Goal: Transaction & Acquisition: Purchase product/service

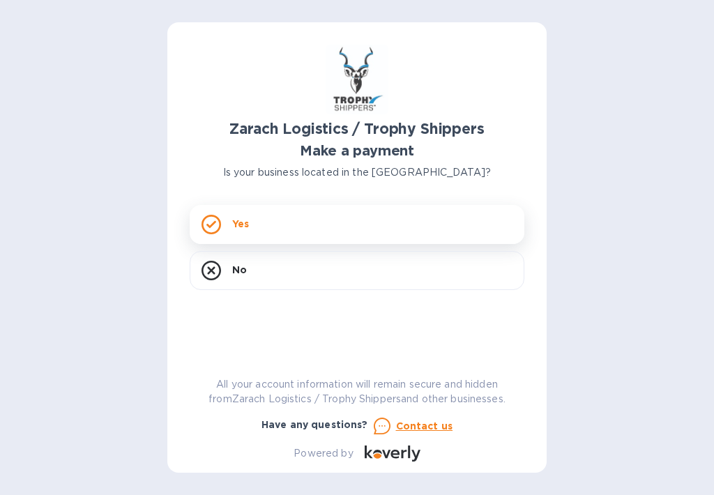
click at [296, 225] on div "Yes" at bounding box center [357, 224] width 335 height 39
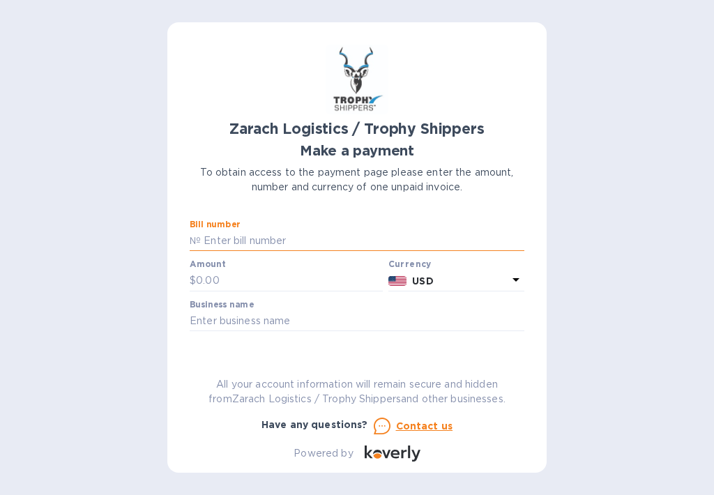
click at [240, 235] on input "text" at bounding box center [363, 241] width 324 height 21
type input "S00048733"
click at [255, 276] on input "text" at bounding box center [289, 281] width 187 height 21
type input "135.00"
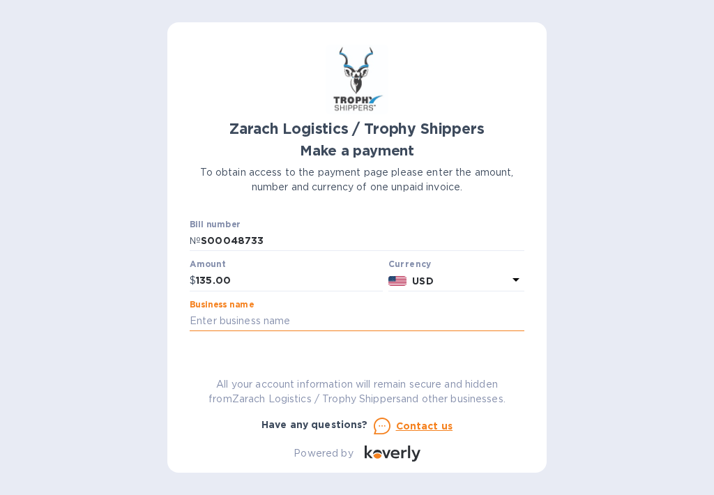
click at [255, 319] on input "text" at bounding box center [357, 321] width 335 height 21
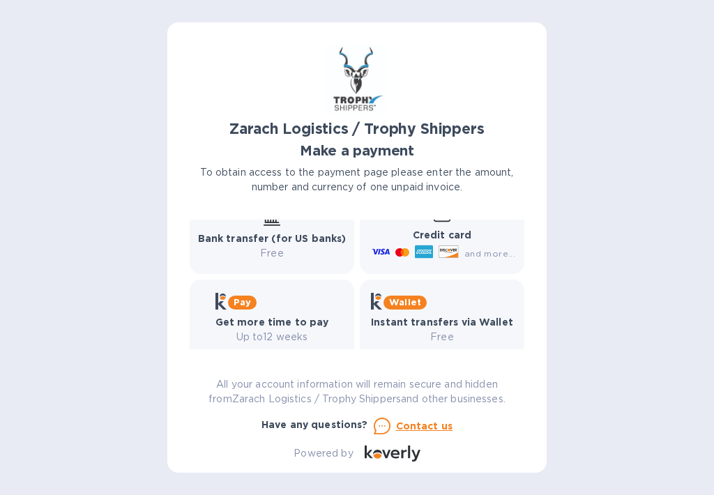
scroll to position [241, 0]
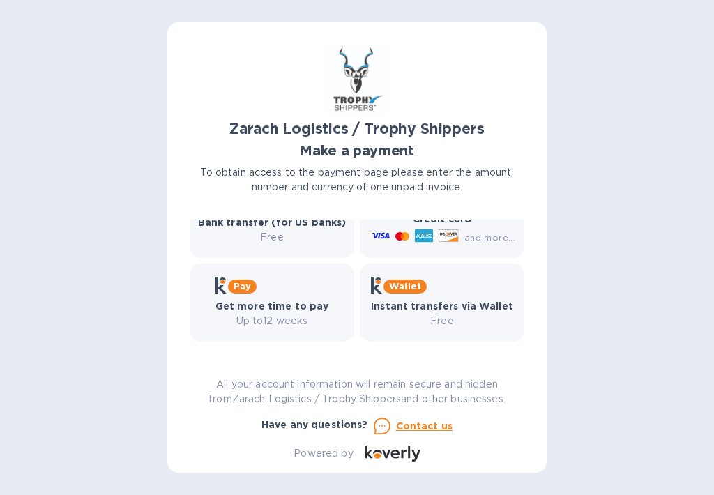
type input "PLASTEX INTERNATIONAL INC"
click at [430, 230] on icon at bounding box center [424, 235] width 18 height 13
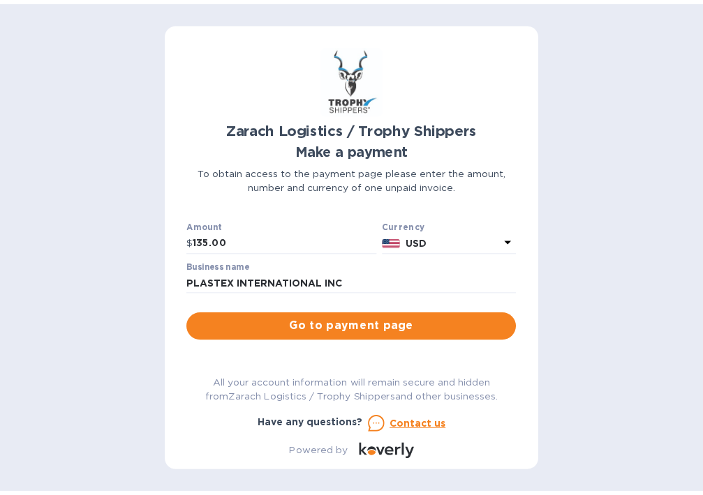
scroll to position [32, 0]
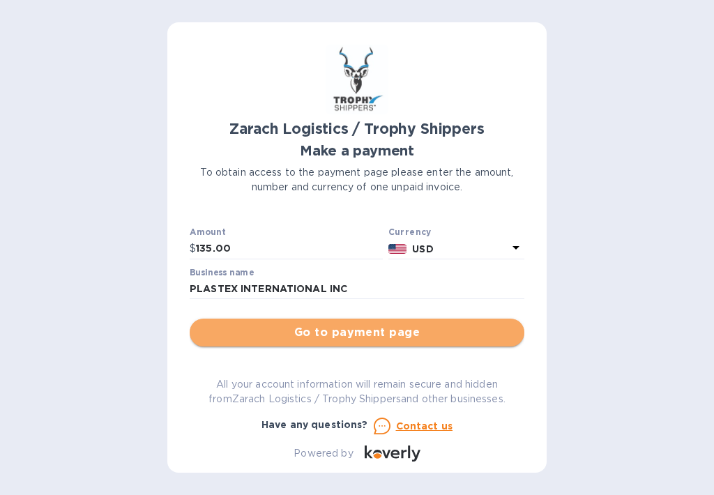
click at [357, 336] on span "Go to payment page" at bounding box center [357, 332] width 313 height 17
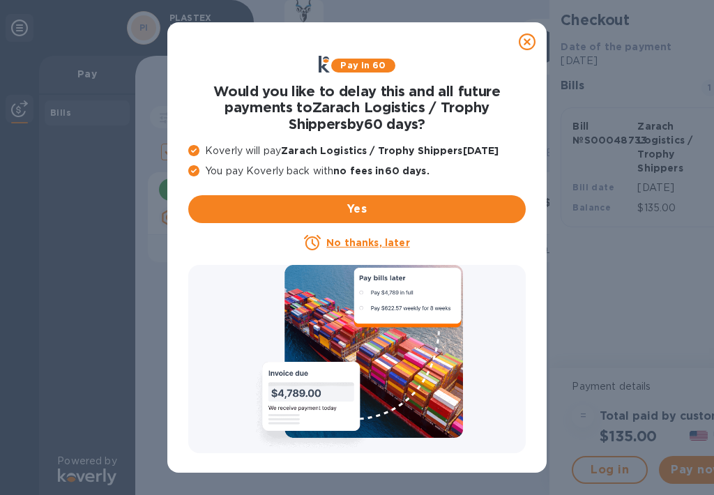
click at [366, 242] on u "No thanks, later" at bounding box center [367, 242] width 83 height 11
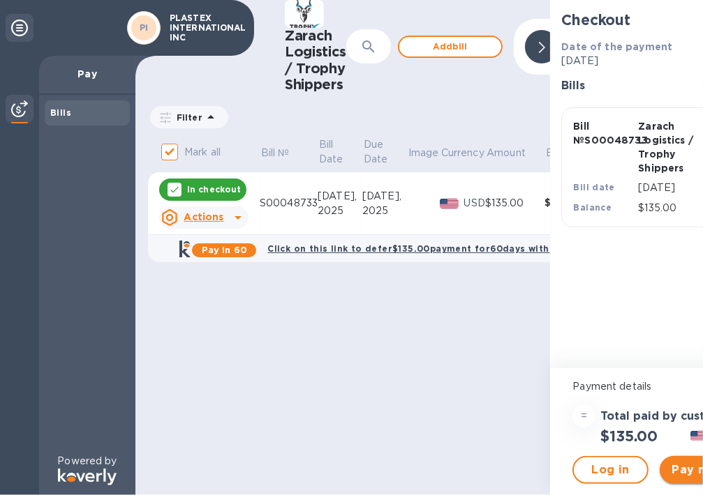
click at [686, 469] on span "Pay now" at bounding box center [697, 470] width 54 height 17
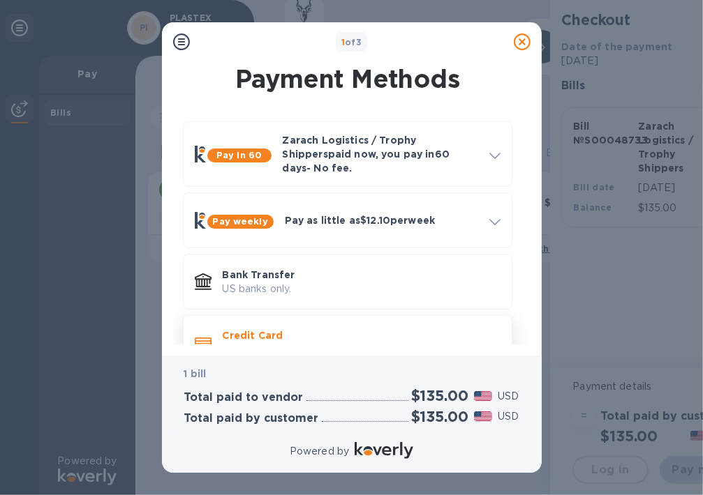
click at [195, 337] on span at bounding box center [203, 344] width 17 height 14
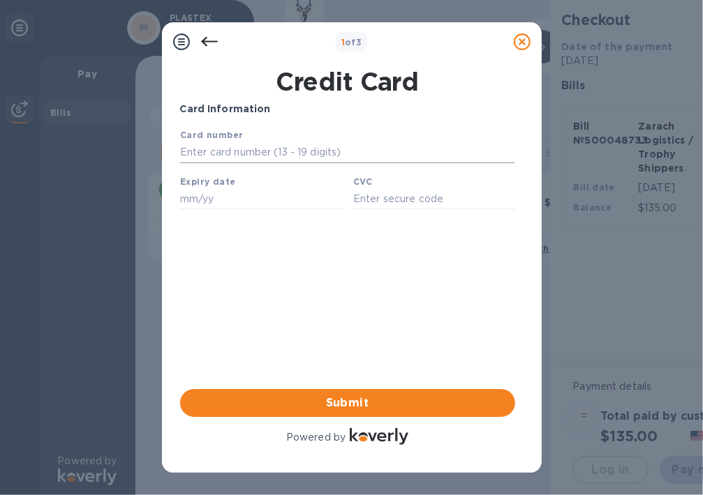
click at [218, 150] on input "text" at bounding box center [346, 152] width 335 height 21
type input "[CREDIT_CARD_NUMBER]"
click at [207, 193] on input "text" at bounding box center [260, 198] width 162 height 21
type input "05/26"
click at [383, 199] on input "text" at bounding box center [433, 198] width 162 height 21
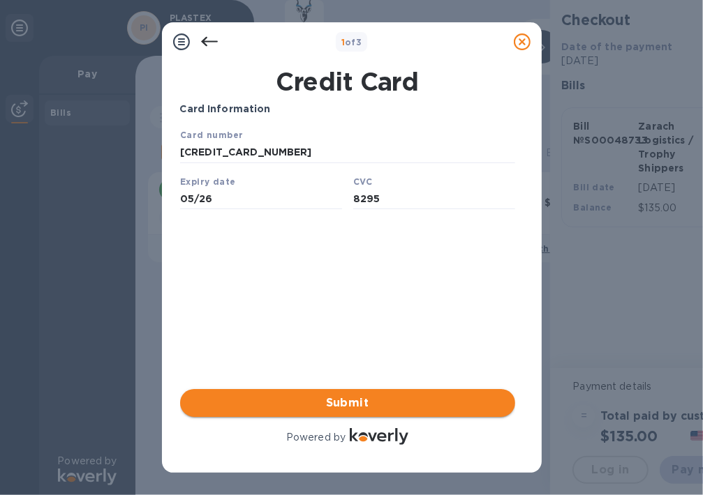
type input "8295"
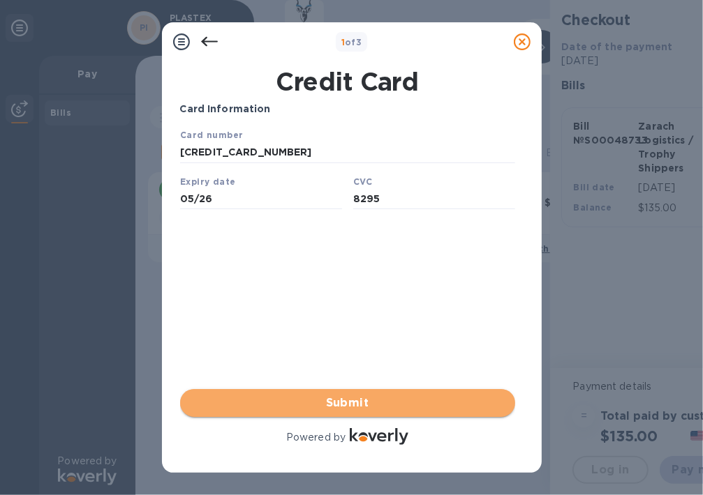
click at [351, 406] on span "Submit" at bounding box center [347, 403] width 313 height 17
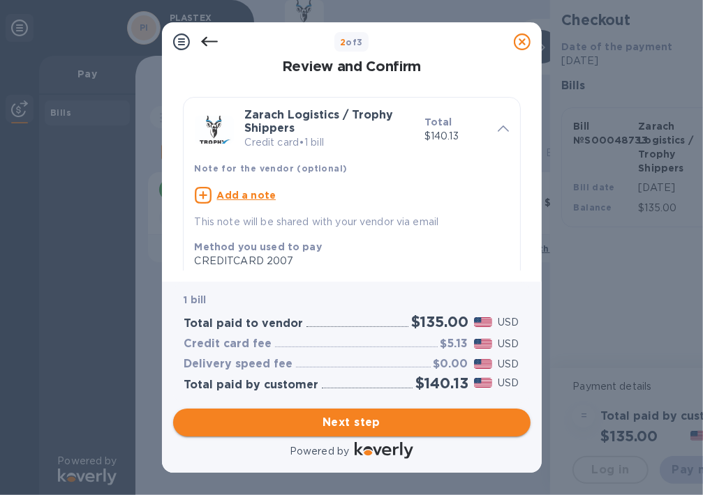
click at [349, 423] on span "Next step" at bounding box center [351, 422] width 335 height 17
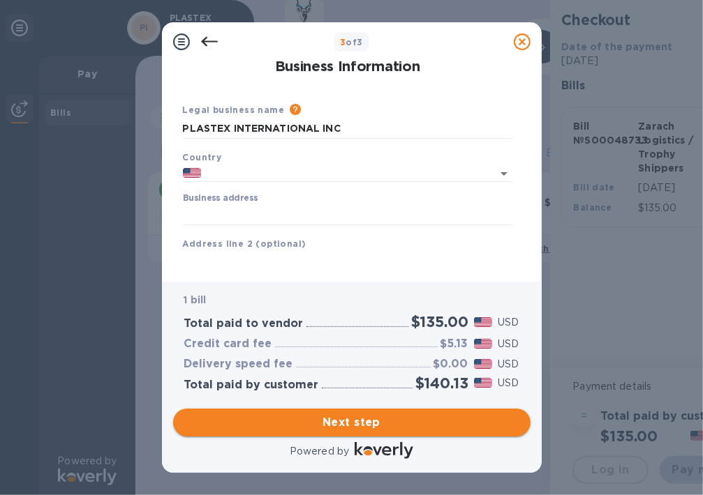
type input "[GEOGRAPHIC_DATA]"
click at [349, 423] on span "Next step" at bounding box center [351, 422] width 335 height 17
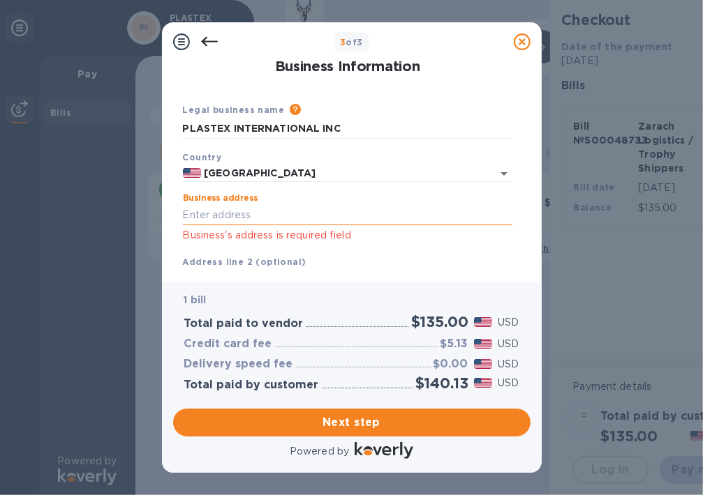
click at [219, 224] on input "Business address" at bounding box center [347, 214] width 329 height 21
click at [293, 218] on input "[EMAIL_ADDRESS][DOMAIN_NAME]" at bounding box center [347, 214] width 329 height 21
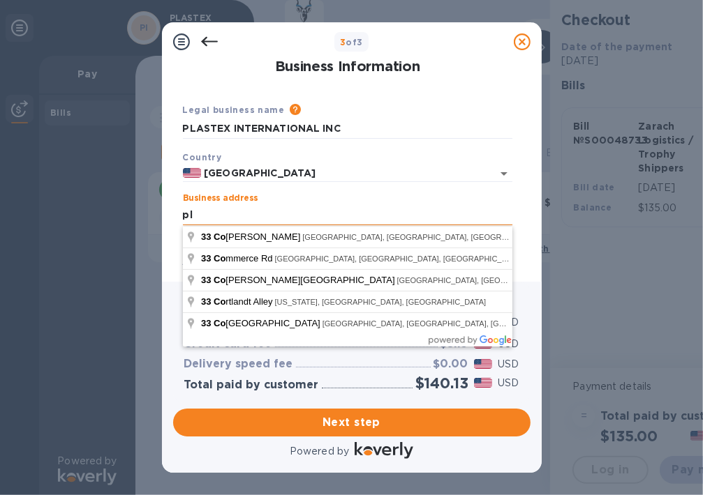
type input "p"
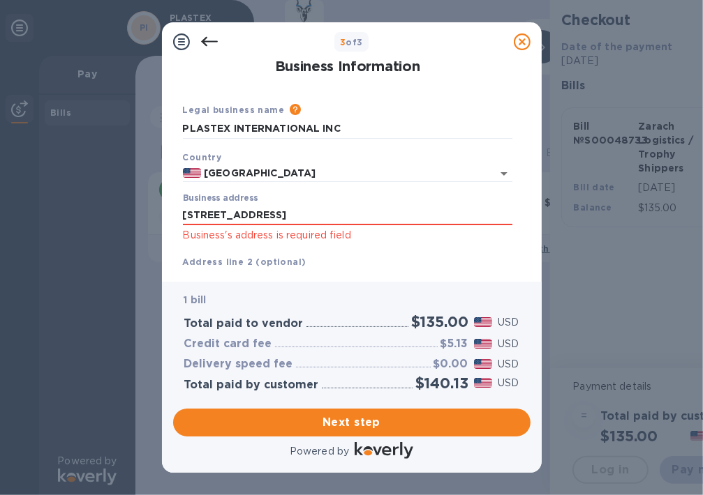
type input "[STREET_ADDRESS]"
type input "Passaic"
type input "NJ"
type input "07055"
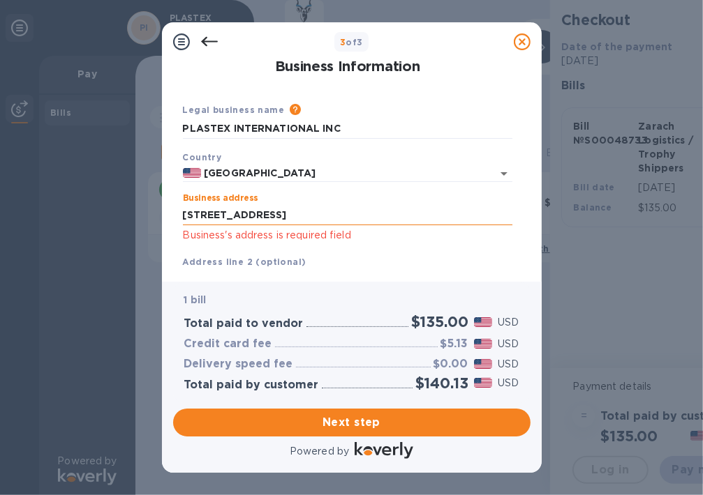
click at [296, 217] on input "[STREET_ADDRESS]" at bounding box center [347, 214] width 329 height 21
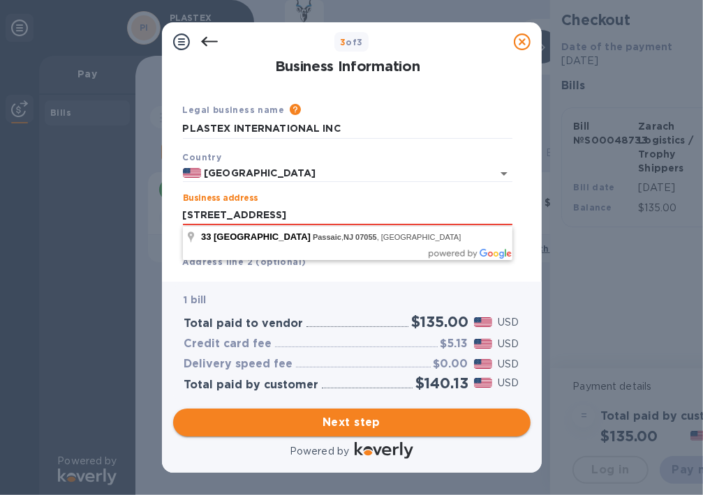
type input "[STREET_ADDRESS]"
click at [357, 421] on span "Next step" at bounding box center [351, 422] width 335 height 17
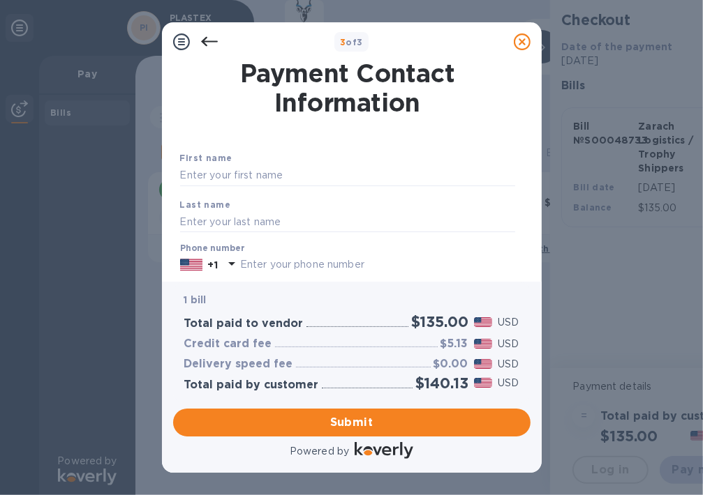
click at [280, 271] on input "text" at bounding box center [377, 265] width 275 height 21
type input "9737780600"
click at [307, 430] on span "Submit" at bounding box center [351, 422] width 335 height 17
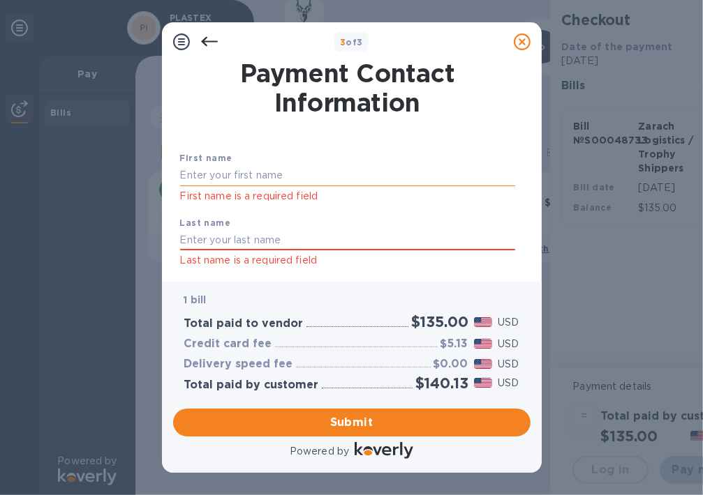
click at [232, 170] on input "text" at bounding box center [347, 175] width 335 height 21
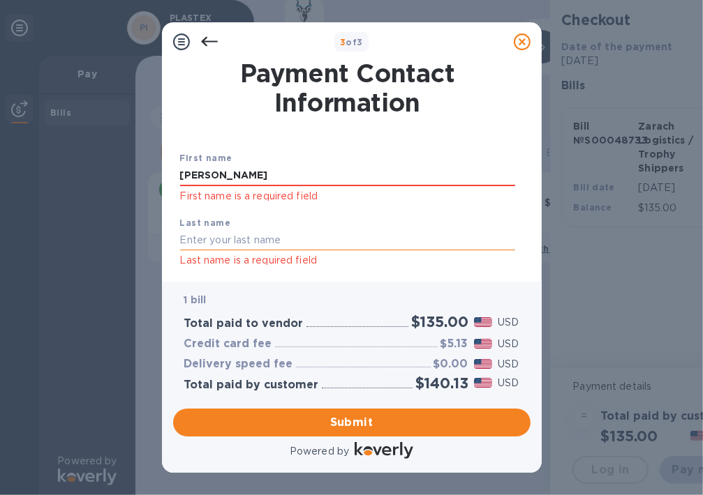
type input "[PERSON_NAME]"
click at [253, 246] on input "text" at bounding box center [347, 240] width 335 height 21
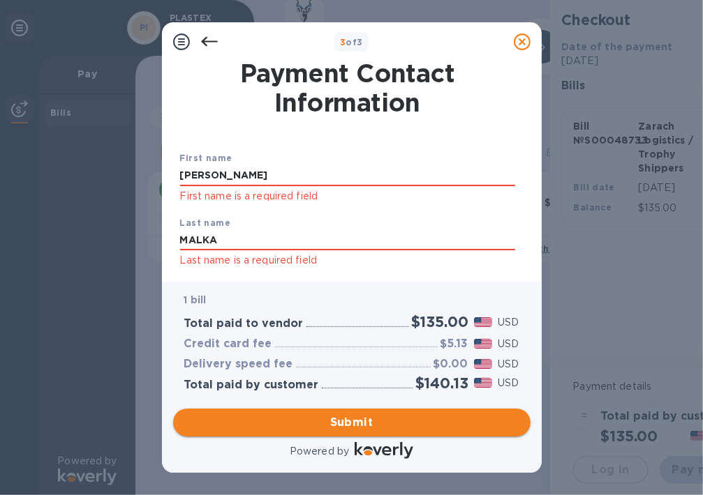
type input "MALKA"
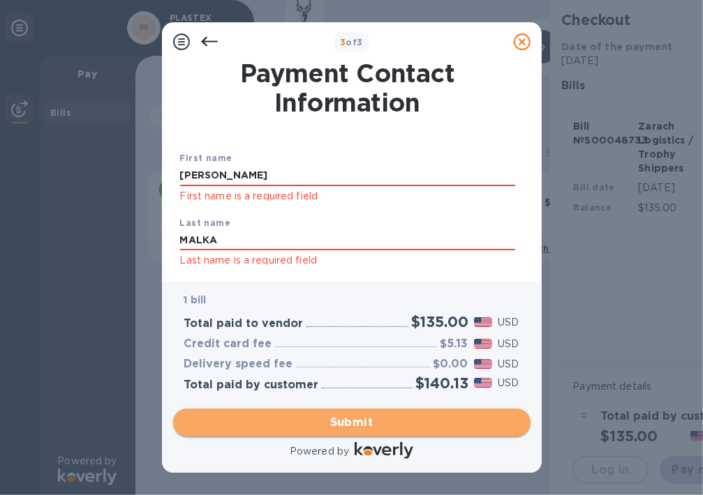
click at [358, 424] on span "Submit" at bounding box center [351, 422] width 335 height 17
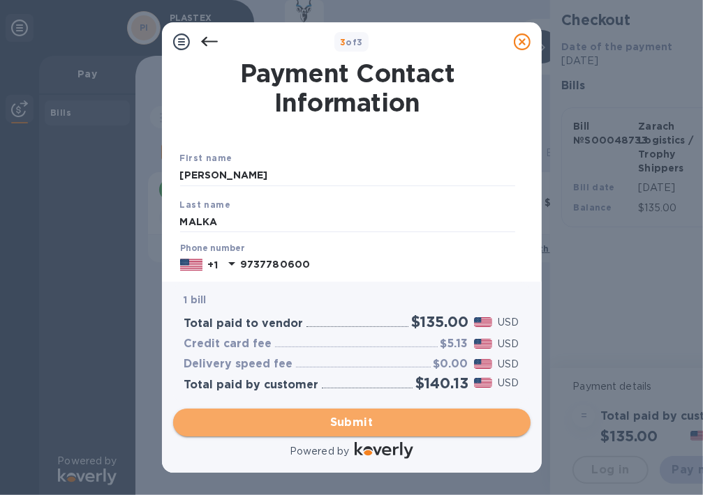
click at [358, 424] on span "Submit" at bounding box center [351, 422] width 335 height 17
click at [377, 430] on span "Submit" at bounding box center [351, 422] width 335 height 17
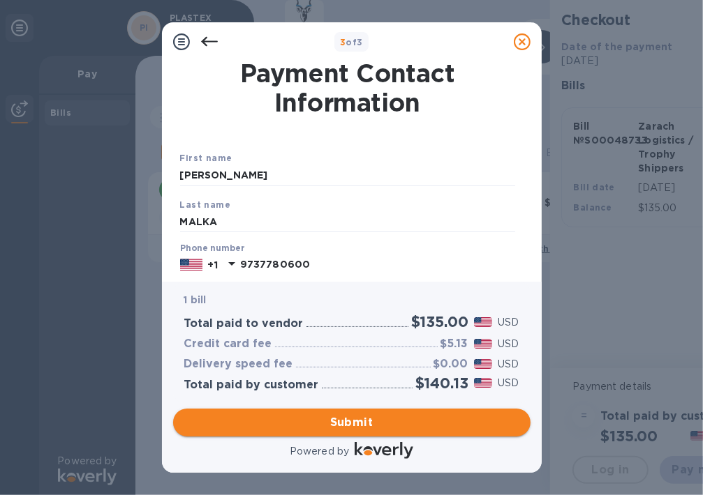
scroll to position [11, 0]
click at [347, 426] on span "Submit" at bounding box center [351, 422] width 335 height 17
click at [212, 38] on icon at bounding box center [209, 41] width 17 height 17
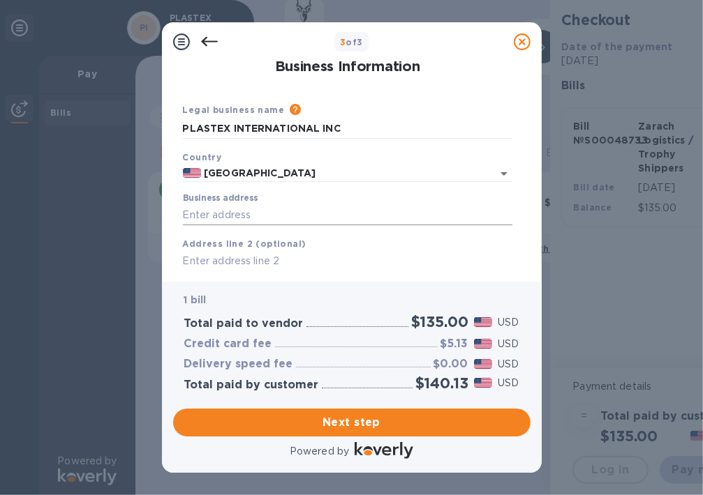
click at [247, 211] on input "Business address" at bounding box center [347, 214] width 329 height 21
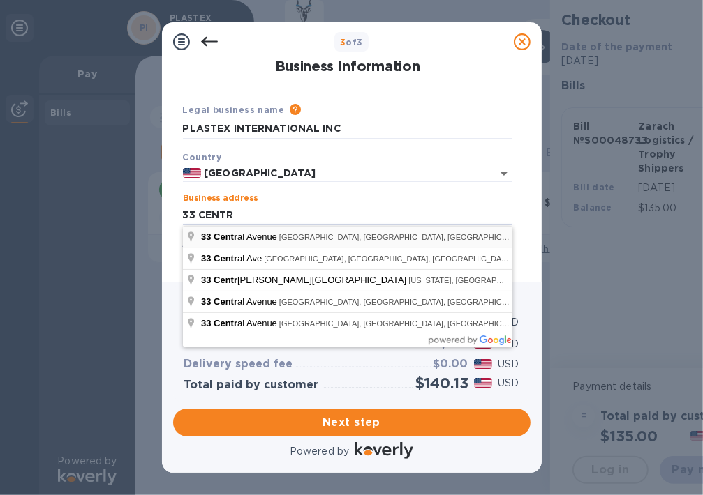
type input "[STREET_ADDRESS]"
type input "Passaic"
type input "NJ"
type input "07055"
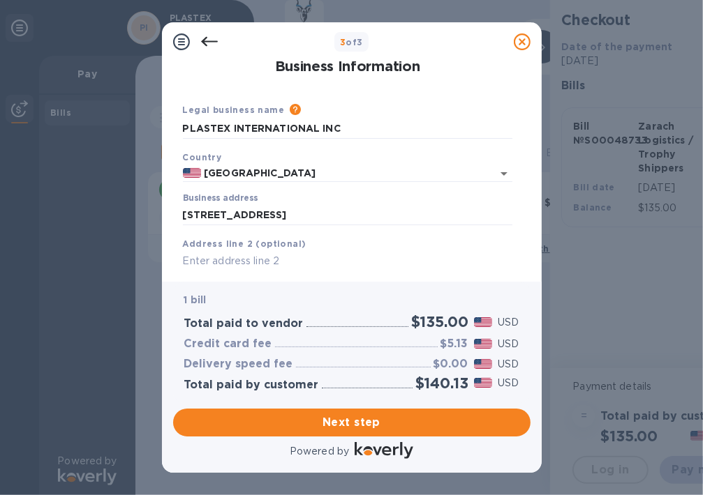
click at [229, 259] on input "text" at bounding box center [347, 261] width 329 height 21
click at [343, 430] on span "Next step" at bounding box center [351, 422] width 335 height 17
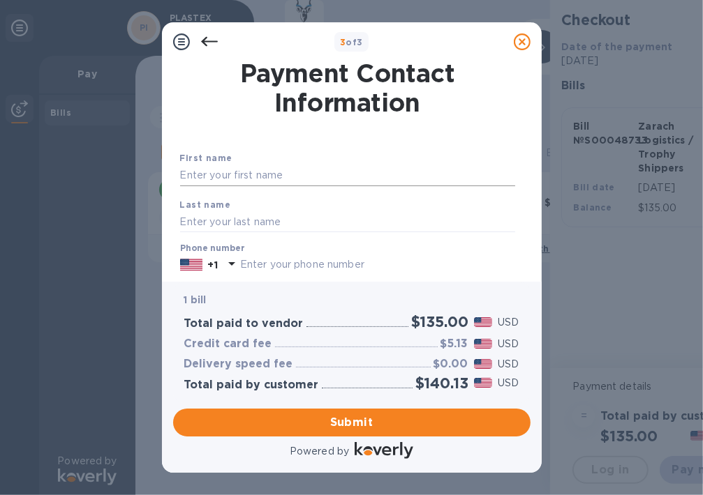
click at [200, 166] on input "text" at bounding box center [347, 175] width 335 height 21
type input "[PERSON_NAME]"
type input "MALKA"
click at [257, 266] on input "text" at bounding box center [377, 265] width 275 height 21
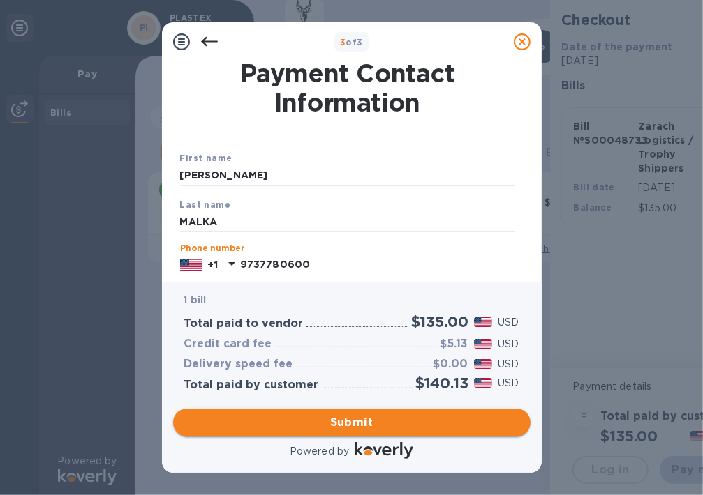
type input "9737780600"
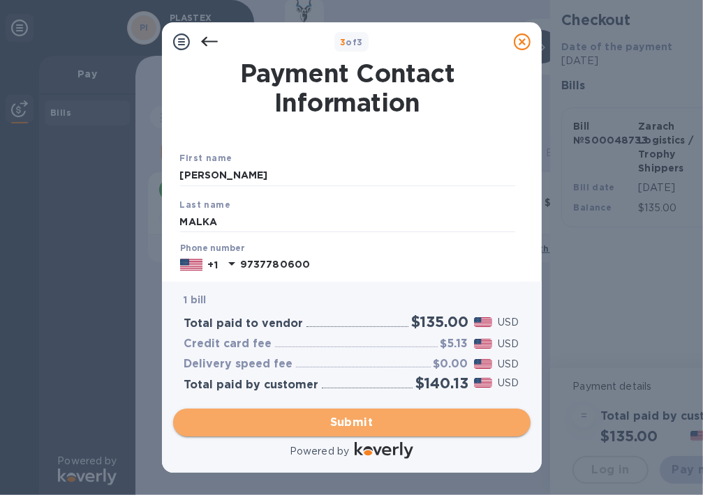
click at [351, 426] on span "Submit" at bounding box center [351, 422] width 335 height 17
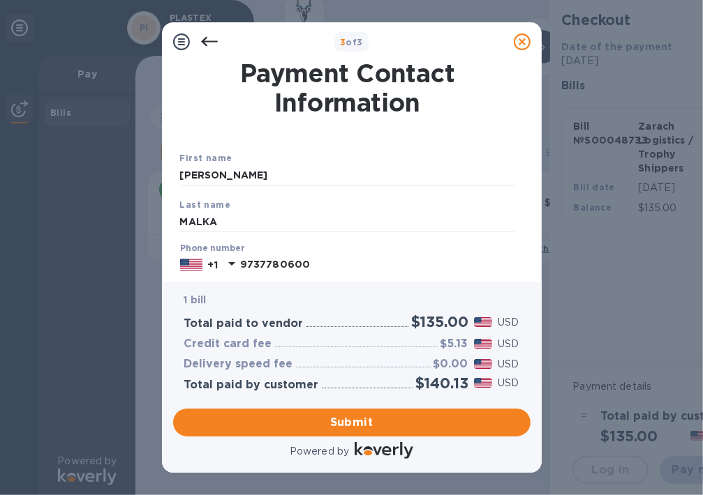
scroll to position [140, 0]
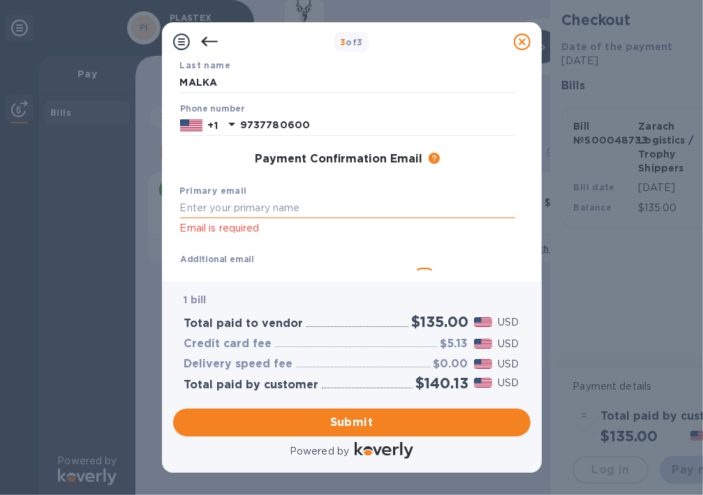
click at [232, 204] on input "text" at bounding box center [347, 208] width 335 height 21
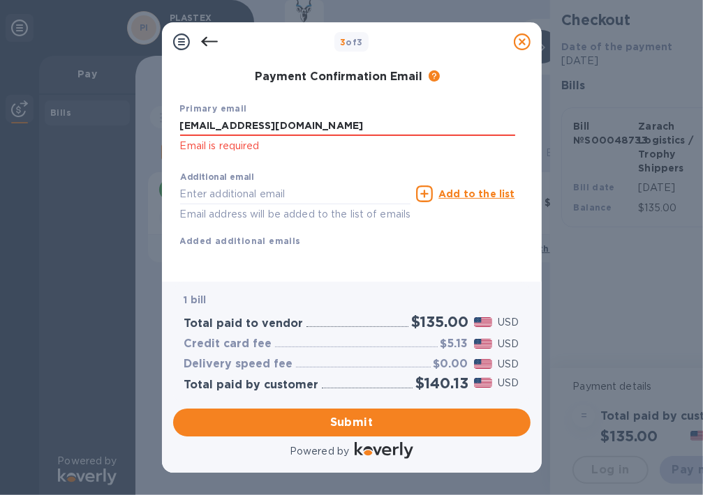
scroll to position [239, 0]
type input "[EMAIL_ADDRESS][DOMAIN_NAME]"
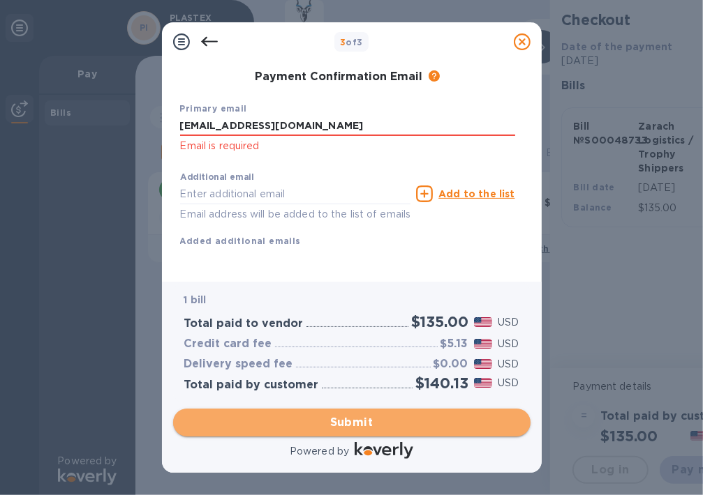
click at [338, 423] on span "Submit" at bounding box center [351, 422] width 335 height 17
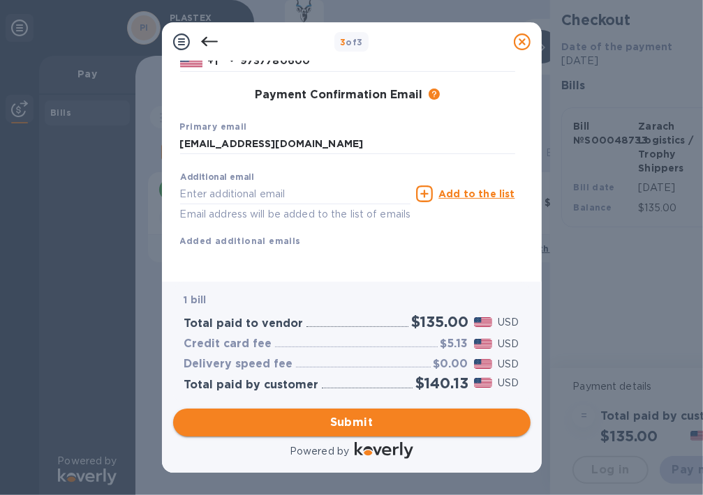
scroll to position [220, 0]
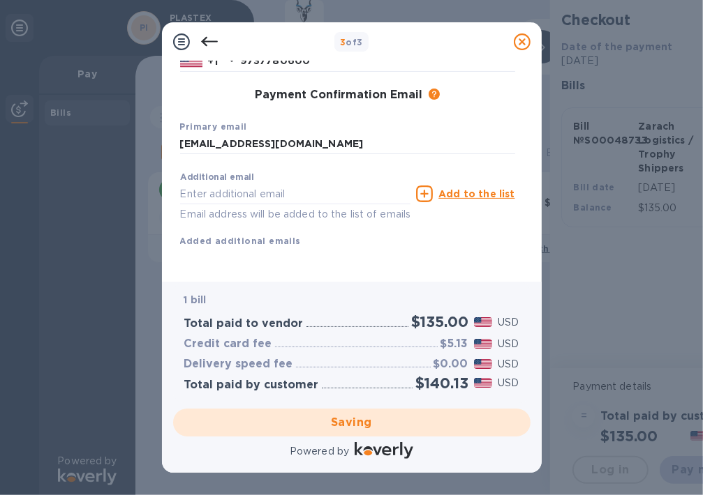
click at [381, 421] on div "Saving" at bounding box center [351, 422] width 368 height 39
click at [371, 419] on div "Saving" at bounding box center [351, 422] width 368 height 39
checkbox input "false"
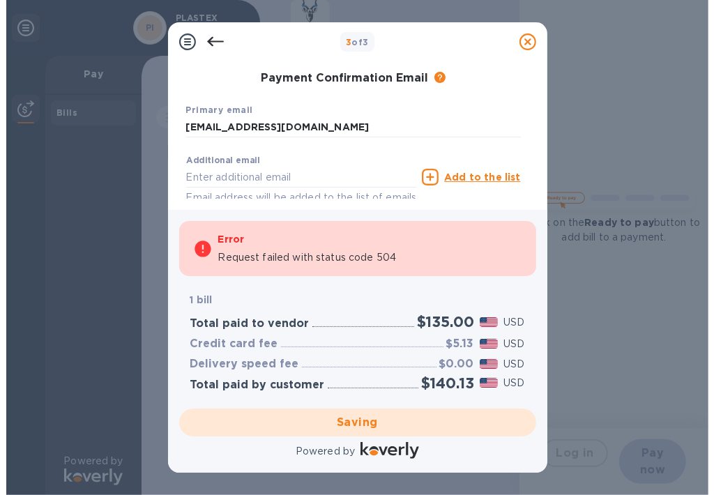
scroll to position [0, 0]
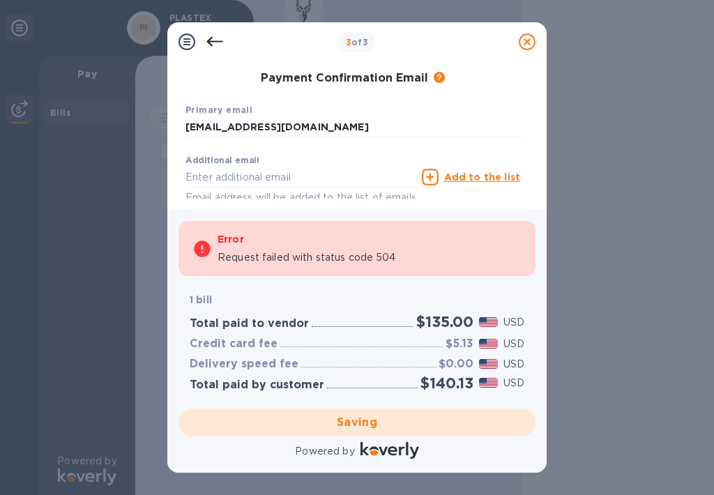
click at [491, 202] on div "Payment Contact Information First name [PERSON_NAME] Last name [PERSON_NAME] Ph…" at bounding box center [357, 135] width 380 height 149
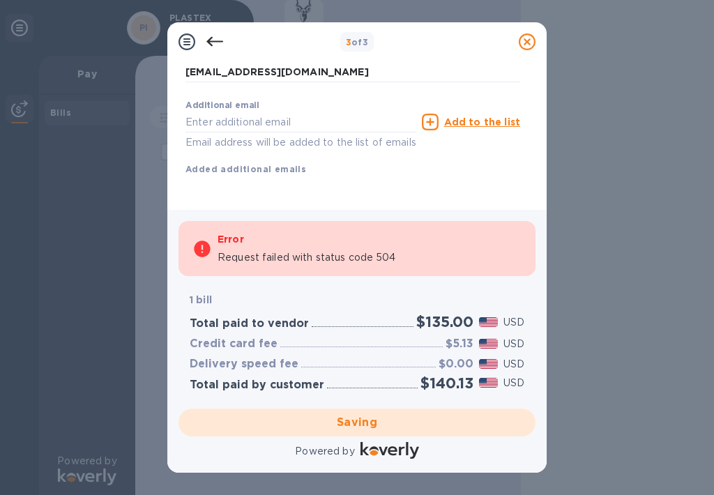
scroll to position [293, 0]
click at [218, 43] on icon at bounding box center [214, 41] width 17 height 17
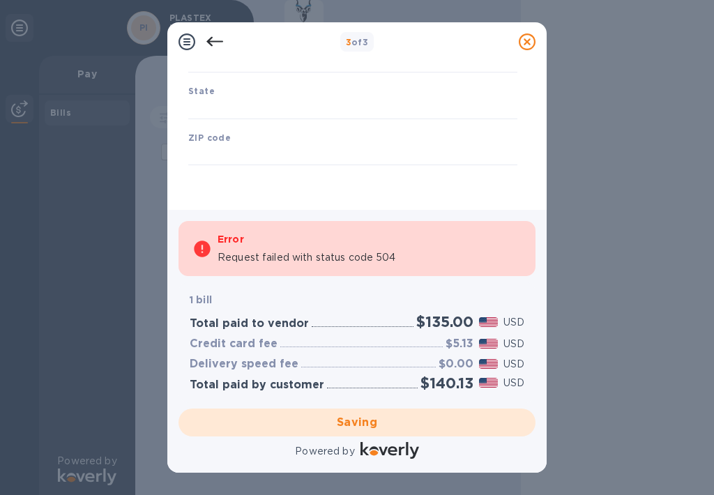
scroll to position [248, 0]
click at [260, 148] on input "text" at bounding box center [352, 155] width 329 height 21
type input "07055"
click at [248, 102] on input "text" at bounding box center [352, 108] width 329 height 21
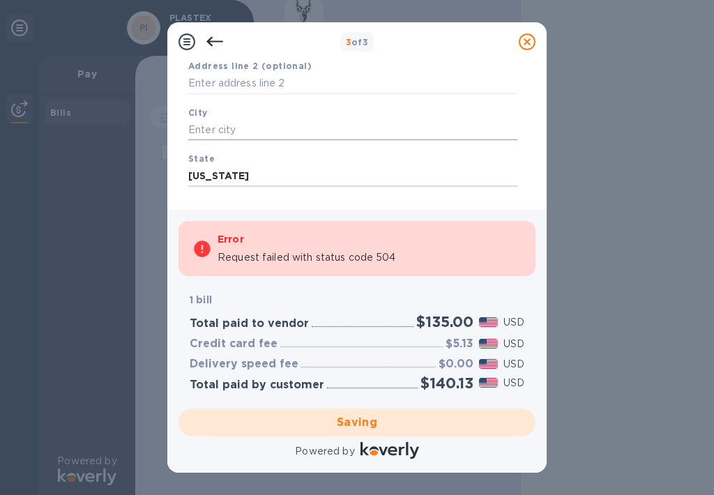
type input "[US_STATE]"
click at [214, 124] on input "text" at bounding box center [352, 130] width 329 height 21
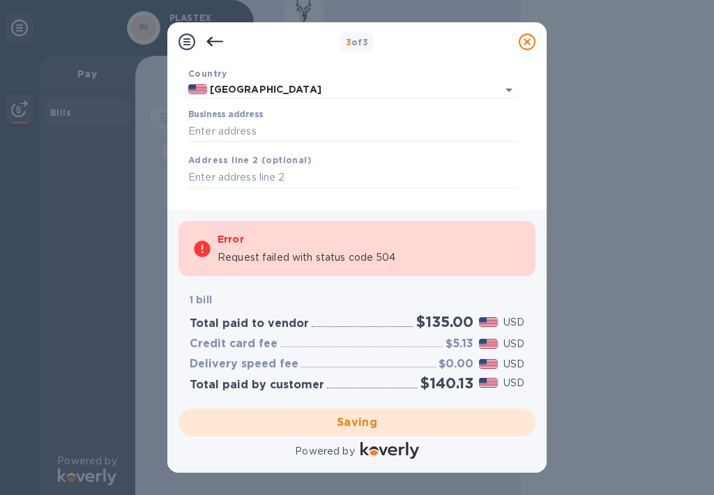
scroll to position [108, 0]
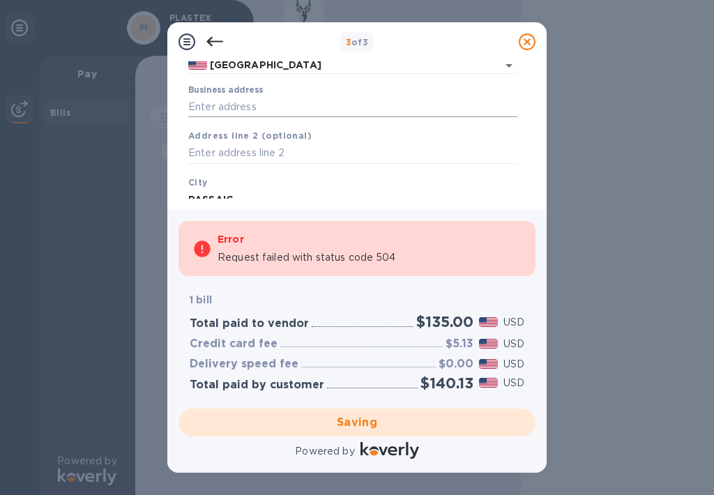
type input "PASSAIC"
click at [214, 108] on input "Business address" at bounding box center [352, 106] width 329 height 21
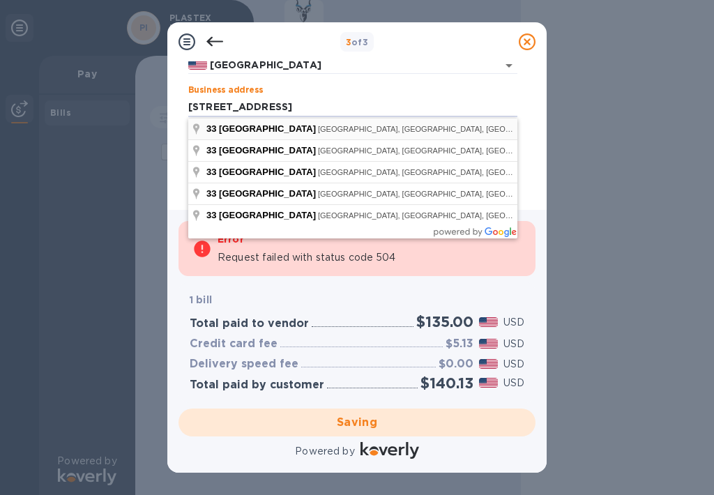
type input "[STREET_ADDRESS]"
type input "Passaic"
type input "NJ"
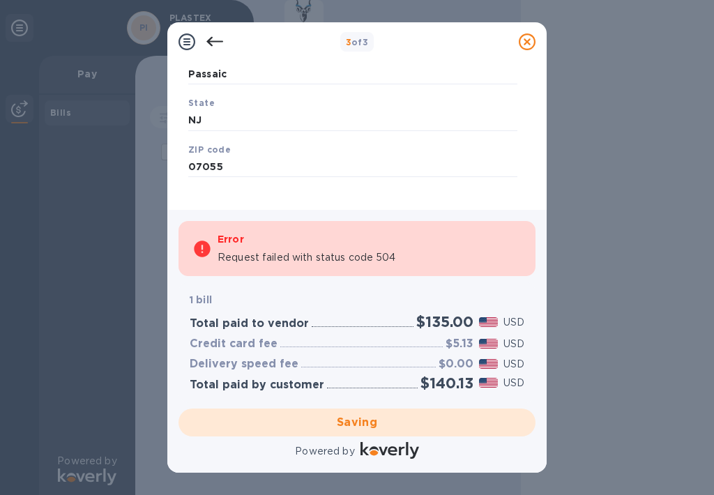
scroll to position [248, 0]
click at [391, 205] on div "Business Information Legal business name Please provide the legal name that app…" at bounding box center [357, 135] width 380 height 149
click at [353, 215] on div "Error Request failed with status code 504 1 bill Total paid to vendor $135.00 U…" at bounding box center [357, 335] width 363 height 257
click at [354, 417] on div "Saving" at bounding box center [357, 422] width 368 height 39
click at [232, 248] on div "Error Request failed with status code 504" at bounding box center [370, 249] width 304 height 45
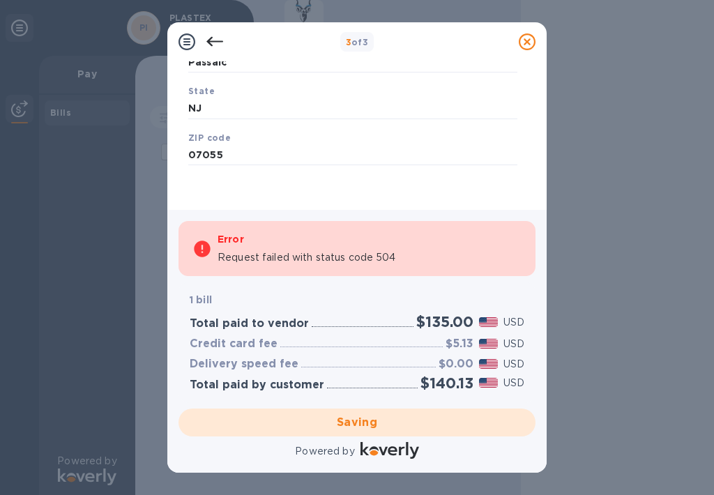
click at [202, 247] on icon at bounding box center [203, 249] width 20 height 20
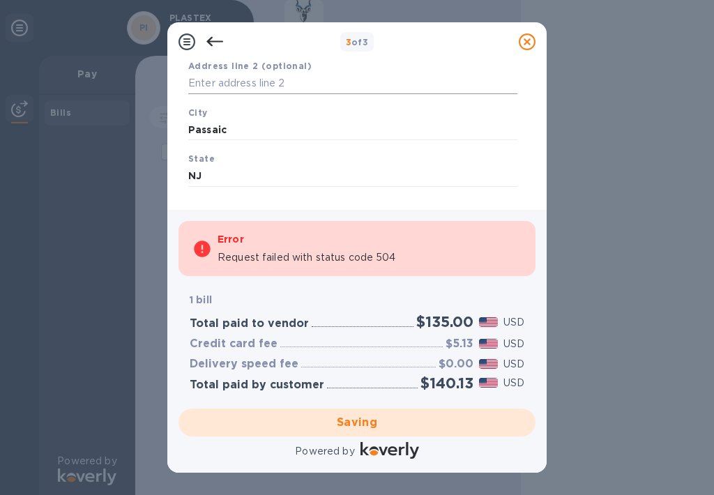
scroll to position [0, 0]
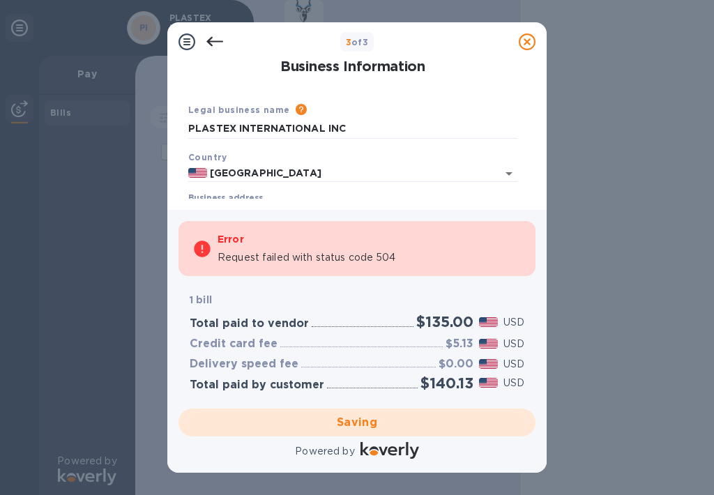
click at [216, 43] on icon at bounding box center [214, 41] width 17 height 17
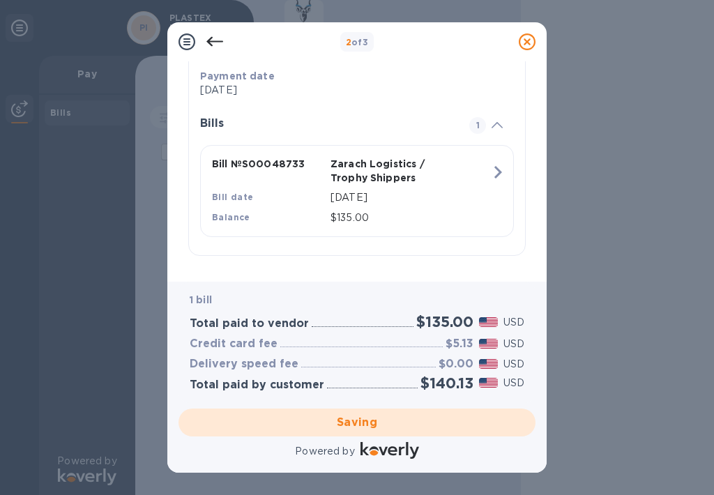
scroll to position [266, 0]
click at [492, 172] on icon "button" at bounding box center [498, 171] width 25 height 25
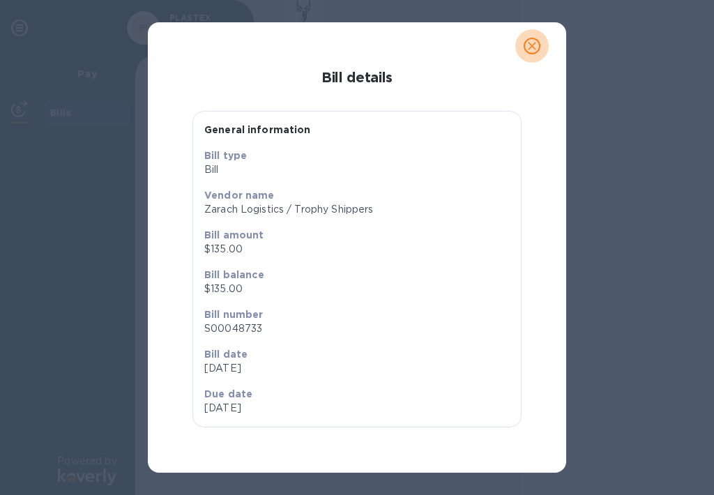
click at [532, 47] on icon "close" at bounding box center [532, 46] width 14 height 14
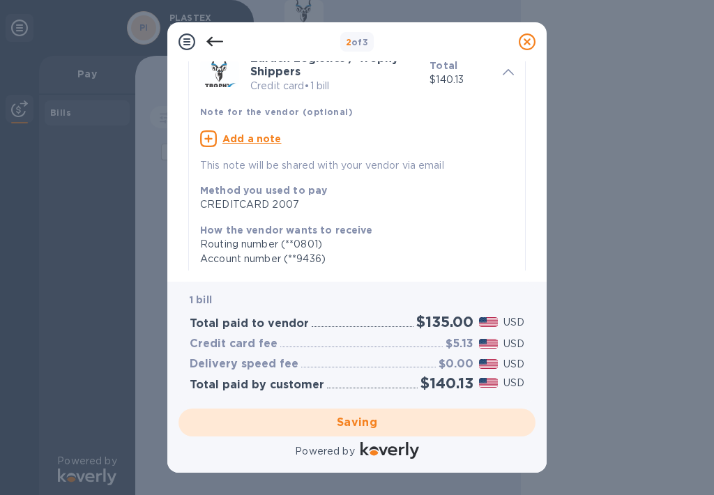
scroll to position [0, 0]
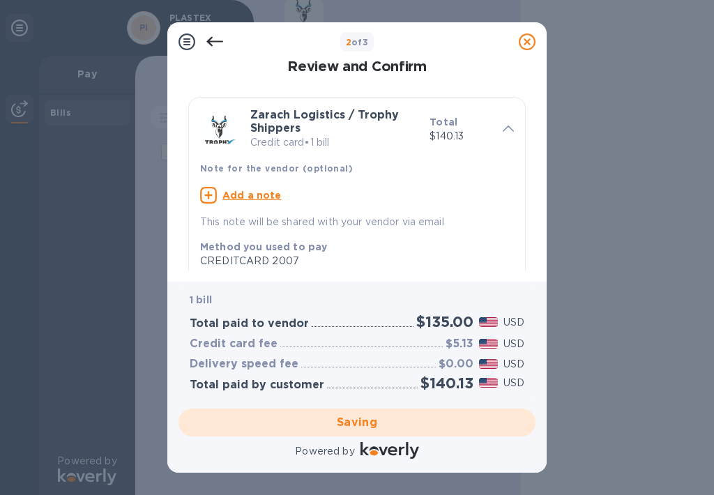
click at [371, 71] on h1 "Review and Confirm" at bounding box center [357, 67] width 343 height 16
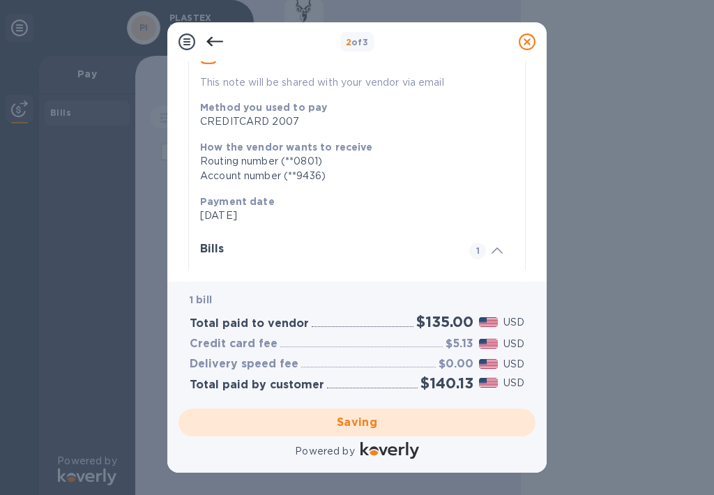
scroll to position [266, 0]
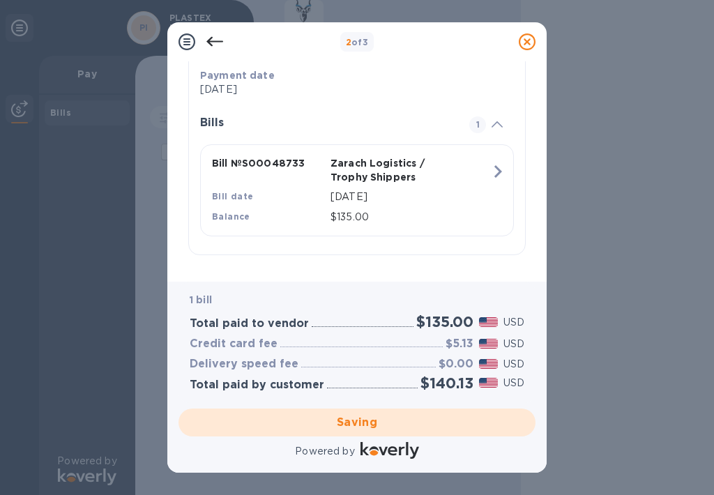
click at [378, 418] on div "Saving" at bounding box center [357, 422] width 368 height 39
click at [531, 272] on div "Review and Confirm Zarach Logistics / Trophy Shippers Credit card • 1 bill Tota…" at bounding box center [357, 171] width 380 height 220
click at [537, 301] on div "1 bill Total paid to vendor $135.00 USD Credit card fee $5.13 USD Delivery spee…" at bounding box center [357, 342] width 363 height 126
click at [455, 259] on div "Zarach Logistics / Trophy Shippers Credit card • 1 bill Total $140.13 Note for …" at bounding box center [357, 41] width 343 height 454
click at [494, 127] on icon at bounding box center [497, 124] width 11 height 6
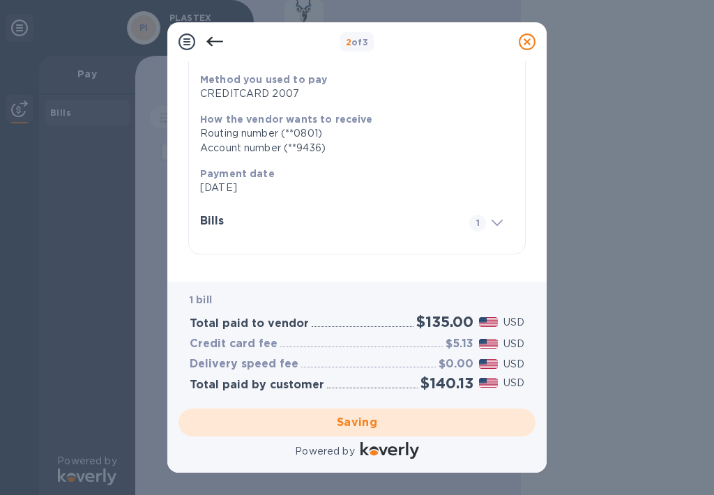
scroll to position [167, 0]
click at [499, 222] on div at bounding box center [497, 222] width 33 height 14
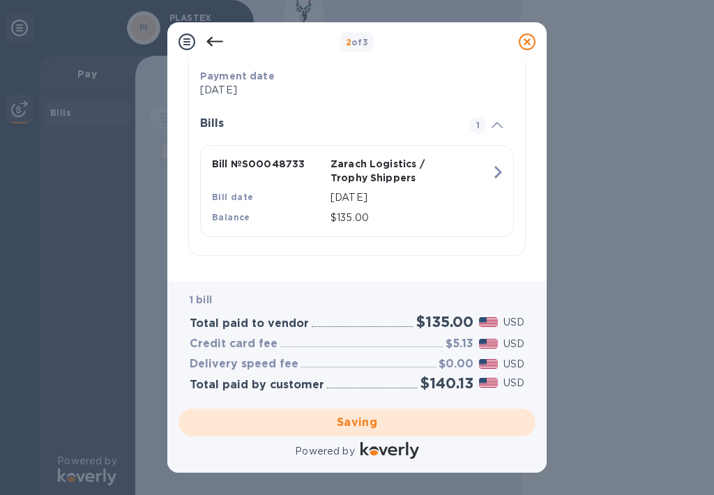
scroll to position [266, 0]
click at [492, 124] on icon at bounding box center [497, 124] width 11 height 6
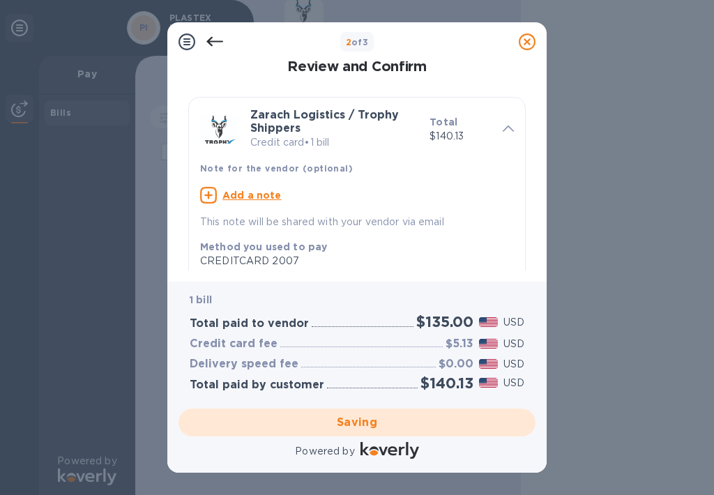
scroll to position [0, 0]
click at [266, 190] on u "Add a note" at bounding box center [252, 195] width 59 height 11
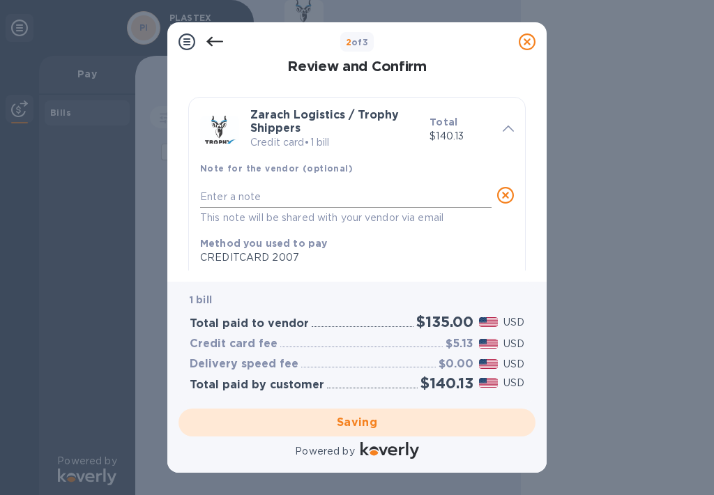
click at [251, 200] on textarea at bounding box center [346, 197] width 292 height 12
type textarea "PAID"
click at [440, 261] on div "CREDITCARD 2007" at bounding box center [351, 257] width 303 height 15
click at [384, 64] on h1 "Review and Confirm" at bounding box center [357, 67] width 343 height 16
click at [216, 39] on icon at bounding box center [214, 41] width 17 height 17
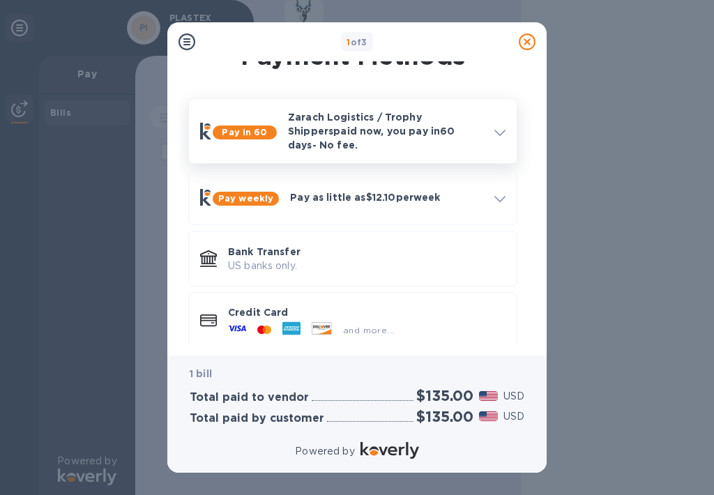
scroll to position [36, 0]
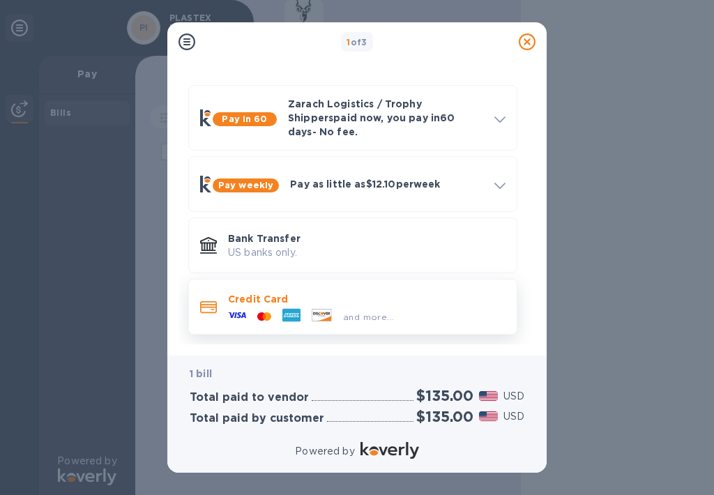
click at [215, 301] on icon at bounding box center [208, 307] width 17 height 12
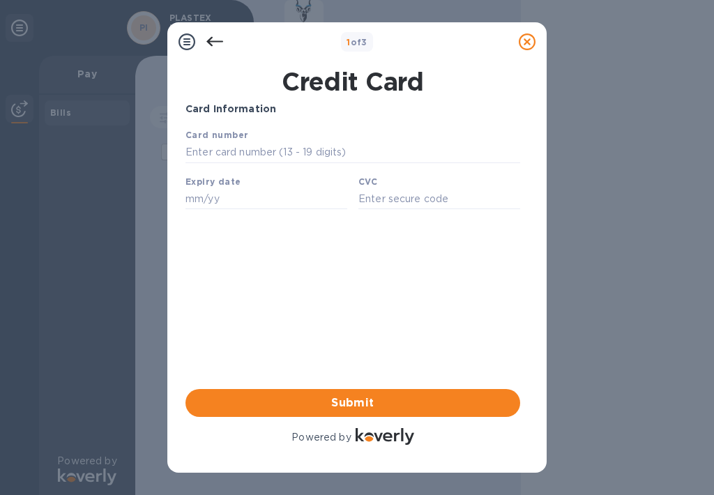
scroll to position [0, 0]
click at [522, 40] on icon at bounding box center [527, 41] width 17 height 17
